Goal: Browse casually: Explore the website without a specific task or goal

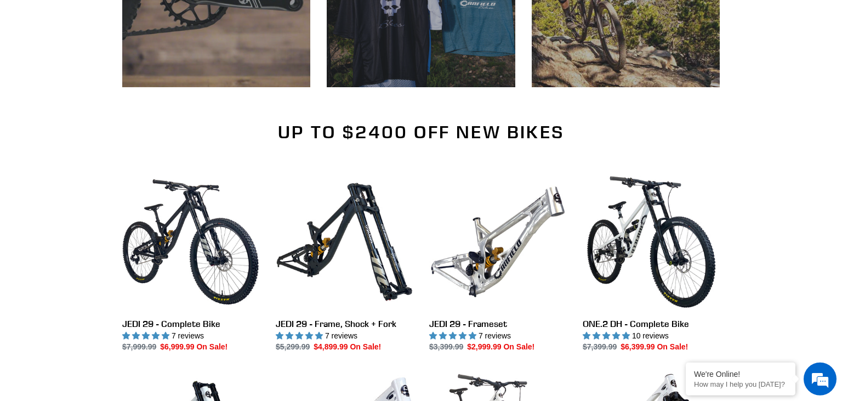
scroll to position [1005, 0]
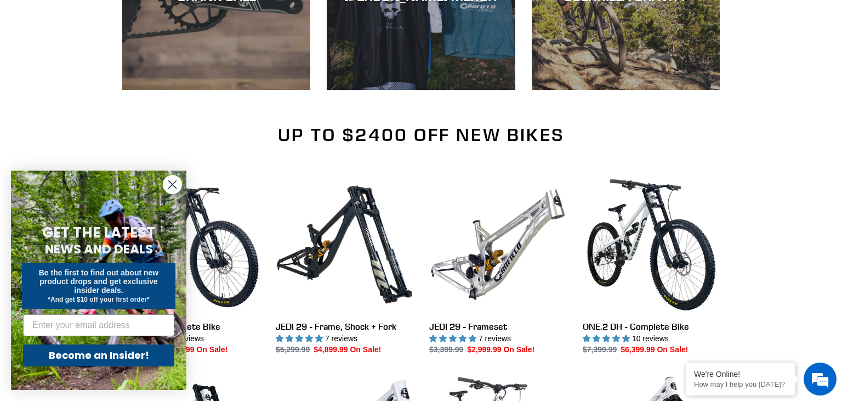
click at [176, 190] on circle "Close dialog" at bounding box center [172, 184] width 18 height 18
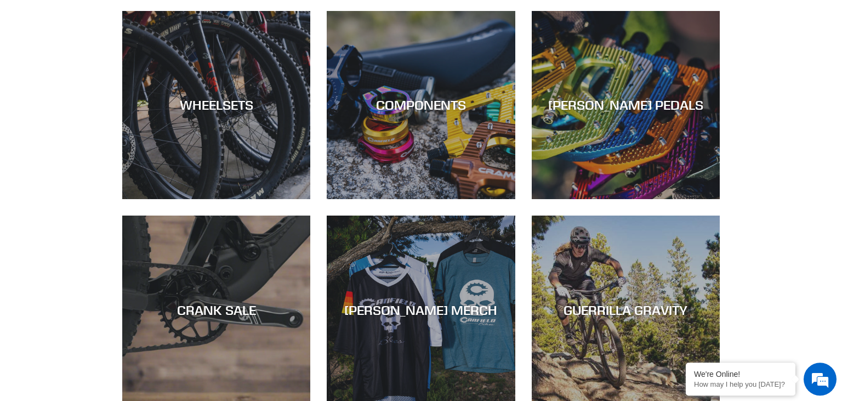
scroll to position [692, 0]
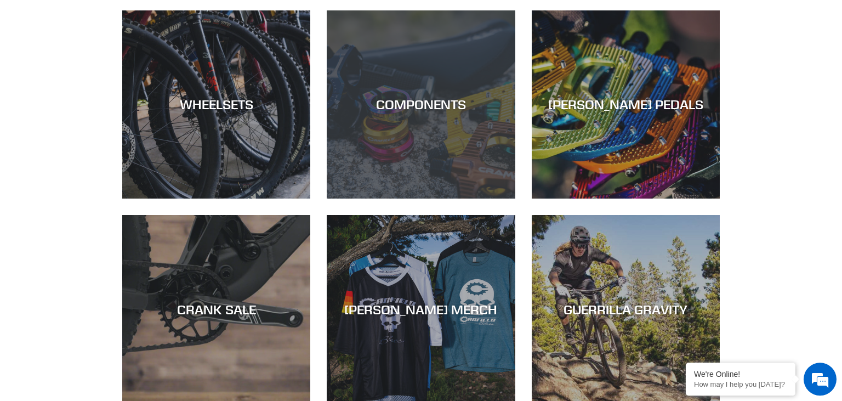
click at [430, 111] on div "COMPONENTS" at bounding box center [421, 104] width 188 height 16
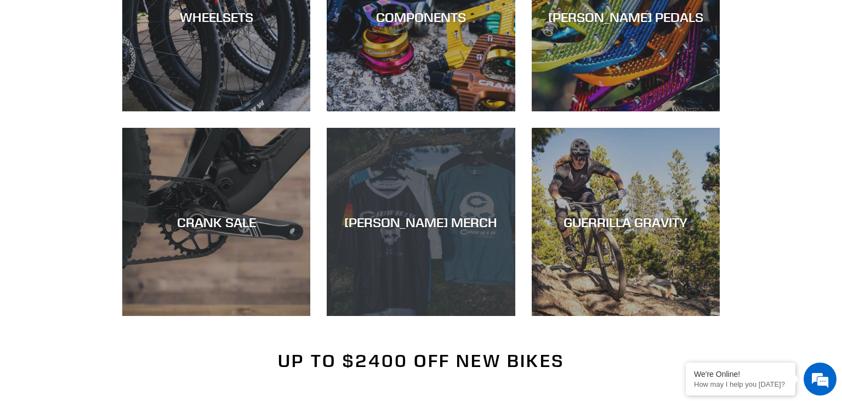
scroll to position [780, 0]
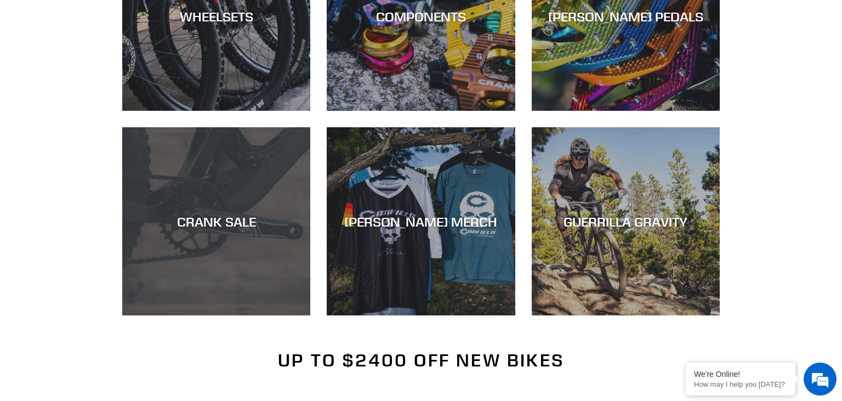
click at [232, 315] on div "CRANK SALE" at bounding box center [216, 315] width 188 height 0
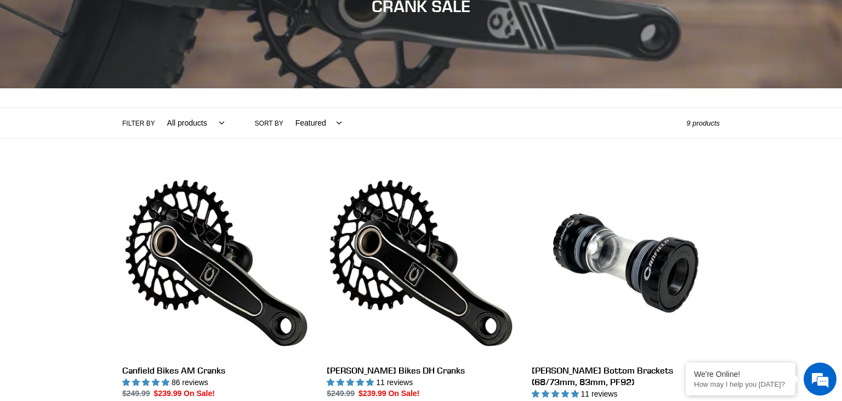
scroll to position [57, 0]
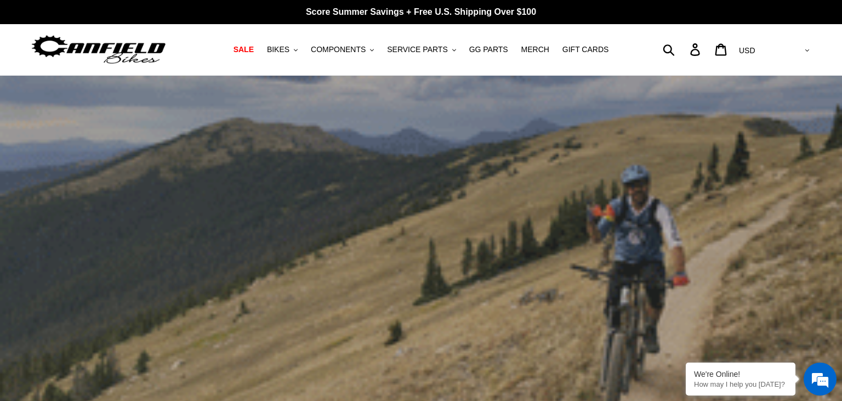
scroll to position [780, 0]
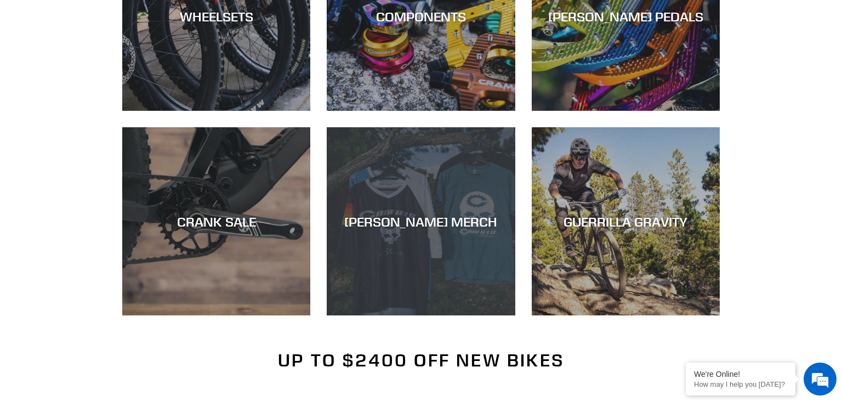
click at [425, 221] on div "[PERSON_NAME] MERCH" at bounding box center [421, 221] width 188 height 16
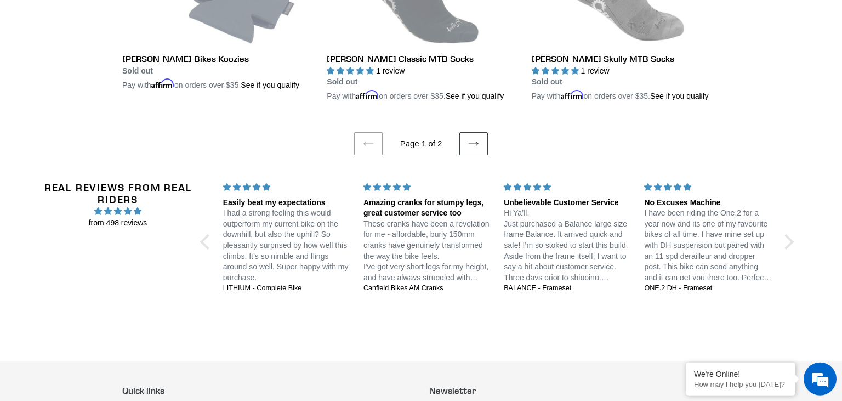
scroll to position [2352, 0]
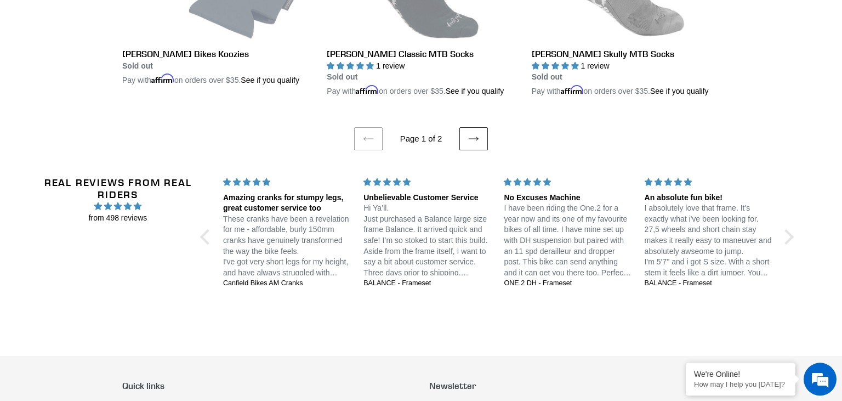
click at [472, 144] on icon at bounding box center [473, 138] width 11 height 11
